Goal: Find specific page/section: Find specific page/section

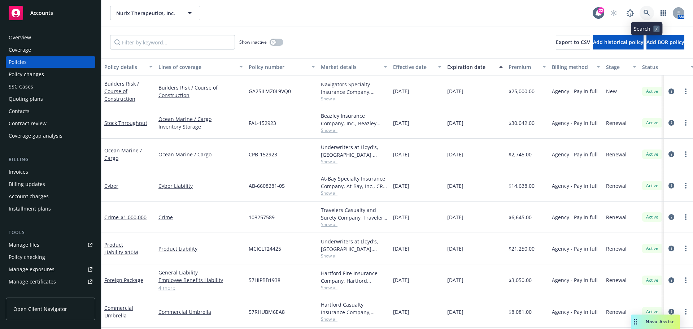
click at [640, 14] on link at bounding box center [646, 13] width 14 height 14
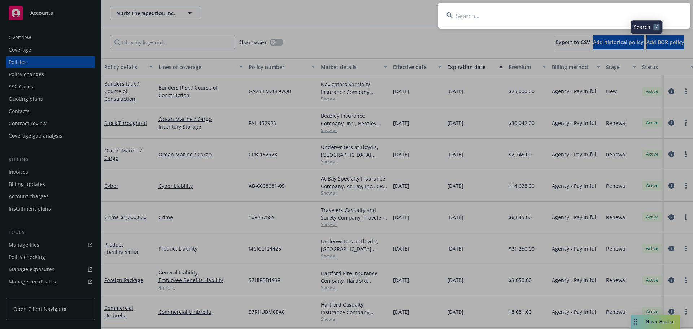
click at [628, 13] on input at bounding box center [564, 16] width 252 height 26
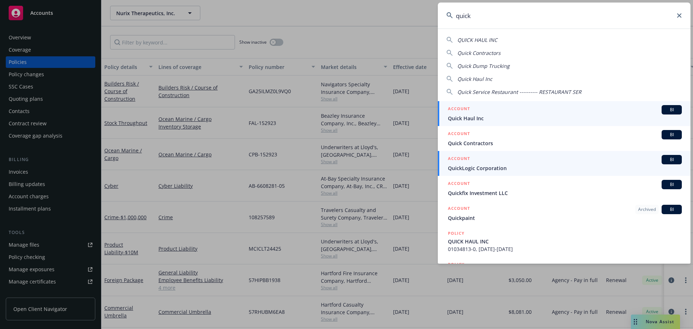
type input "quick"
click at [491, 167] on span "QuickLogic Corporation" at bounding box center [565, 168] width 234 height 8
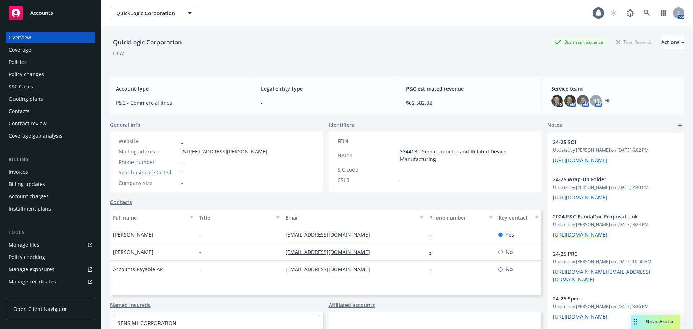
click at [34, 62] on div "Policies" at bounding box center [51, 62] width 84 height 12
